Goal: Navigation & Orientation: Find specific page/section

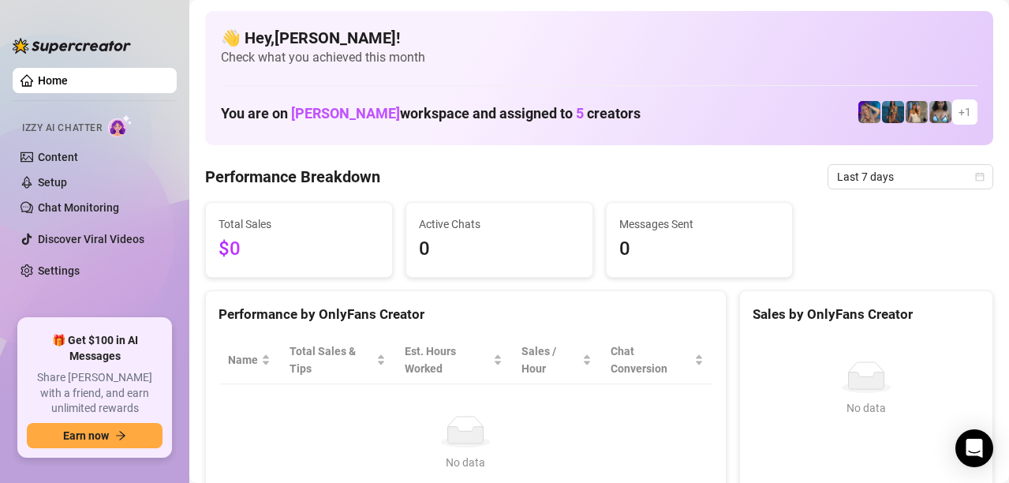
click at [68, 74] on link "Home" at bounding box center [53, 80] width 30 height 13
